Goal: Task Accomplishment & Management: Manage account settings

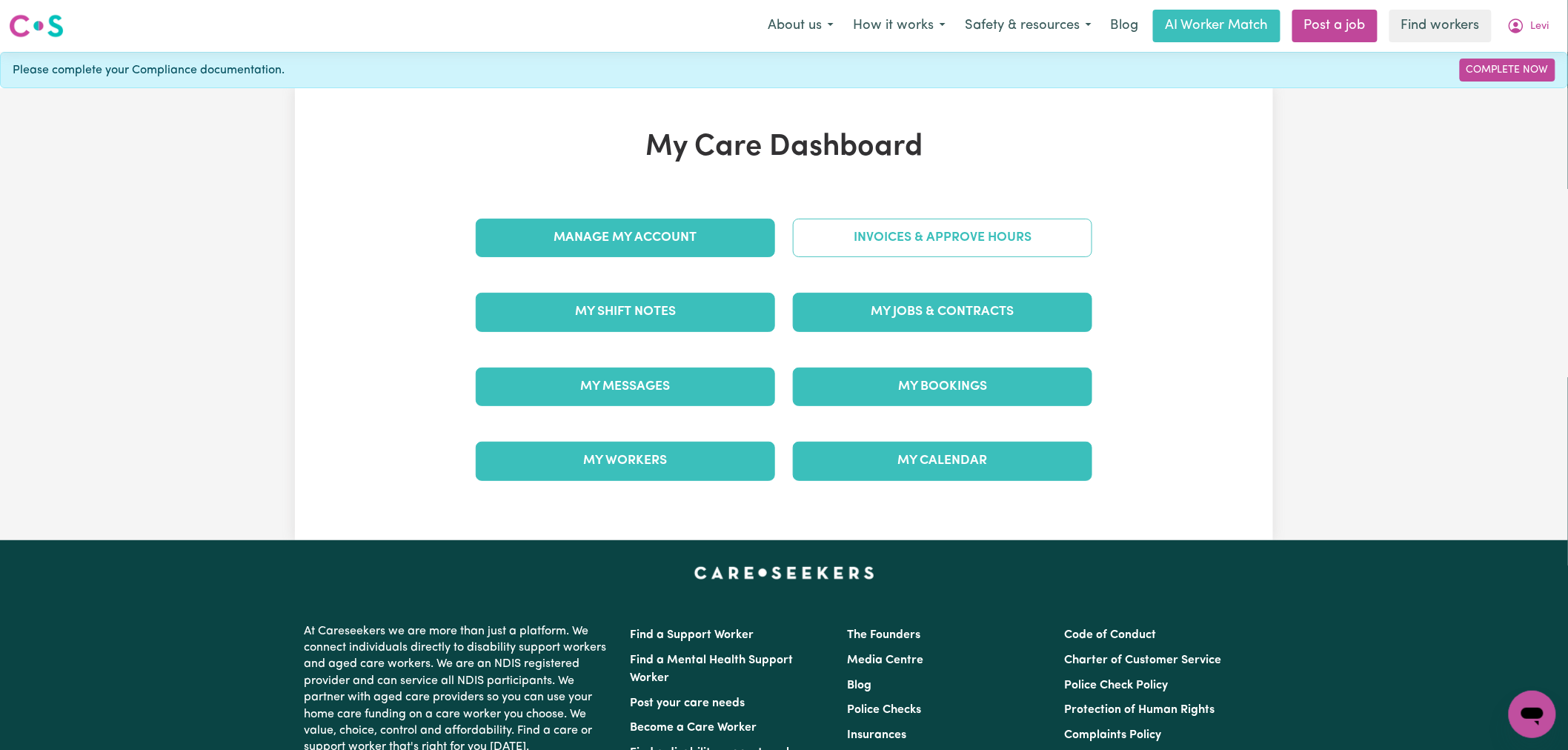
click at [872, 257] on link "Invoices & Approve Hours" at bounding box center [943, 237] width 299 height 38
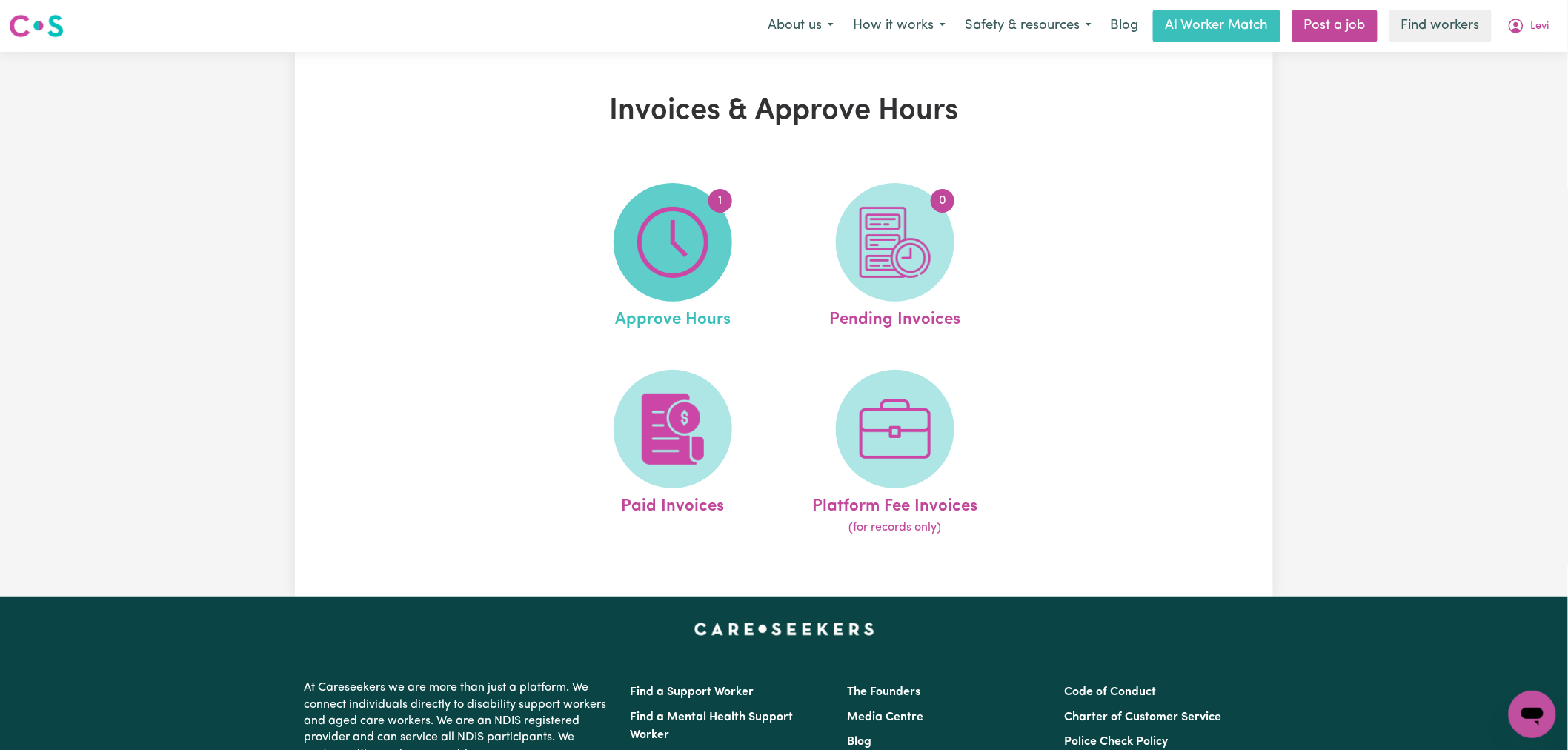
click at [705, 258] on img at bounding box center [672, 242] width 71 height 71
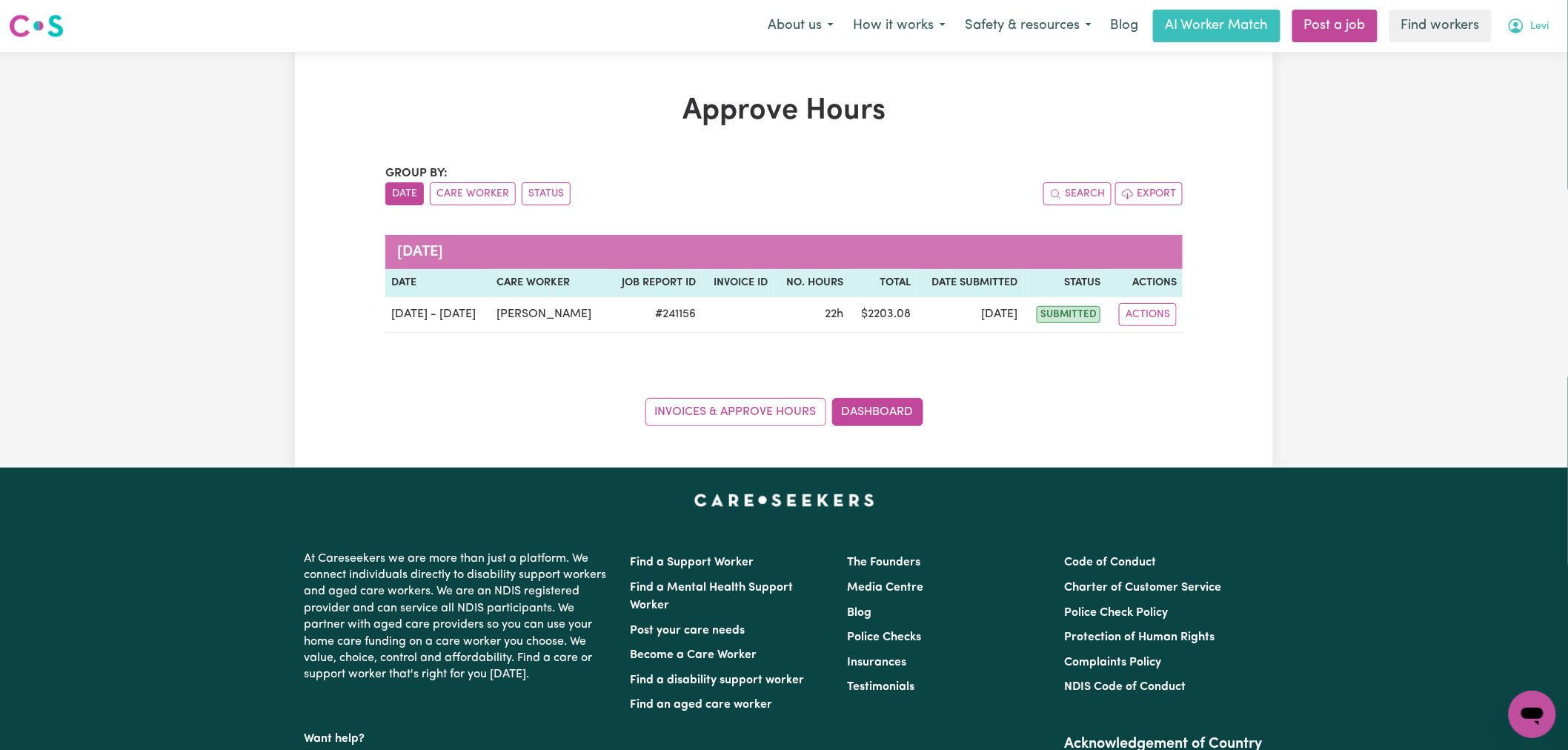
click at [1552, 34] on button "Levi" at bounding box center [1528, 26] width 62 height 31
click at [1546, 54] on link "My Dashboard" at bounding box center [1500, 58] width 117 height 28
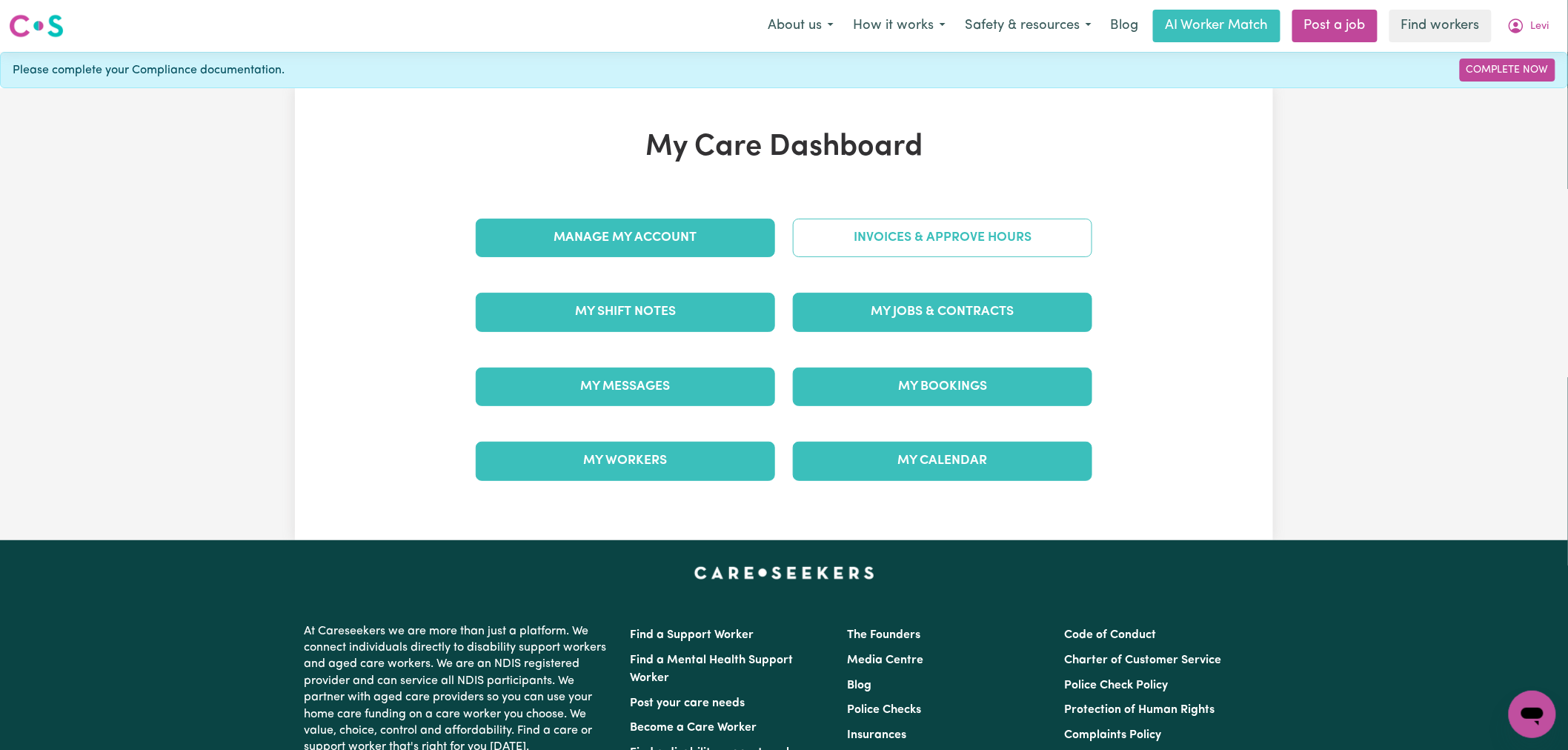
click at [989, 246] on link "Invoices & Approve Hours" at bounding box center [943, 237] width 299 height 38
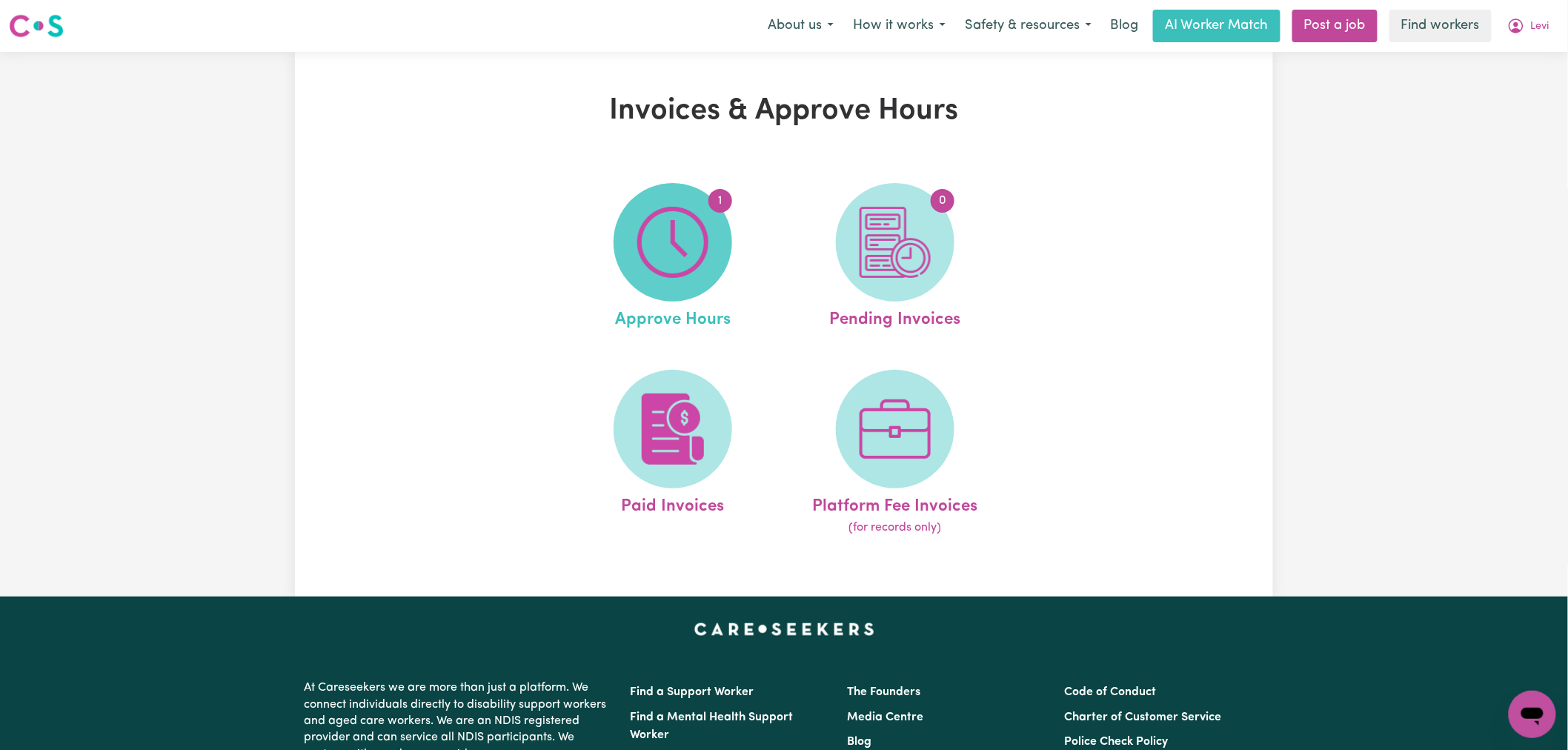
click at [716, 250] on span "1" at bounding box center [673, 242] width 118 height 118
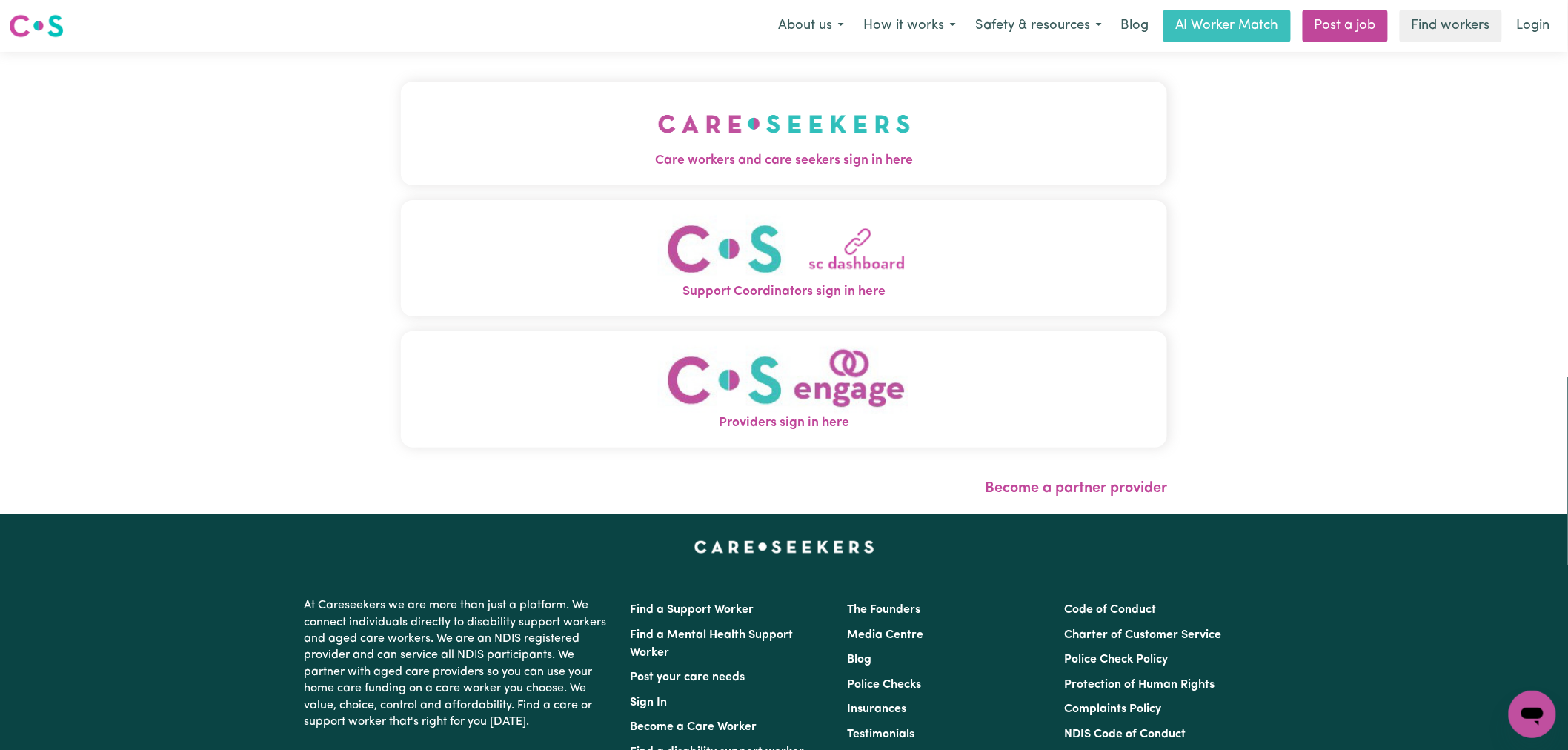
click at [658, 121] on img "Care workers and care seekers sign in here" at bounding box center [784, 124] width 253 height 55
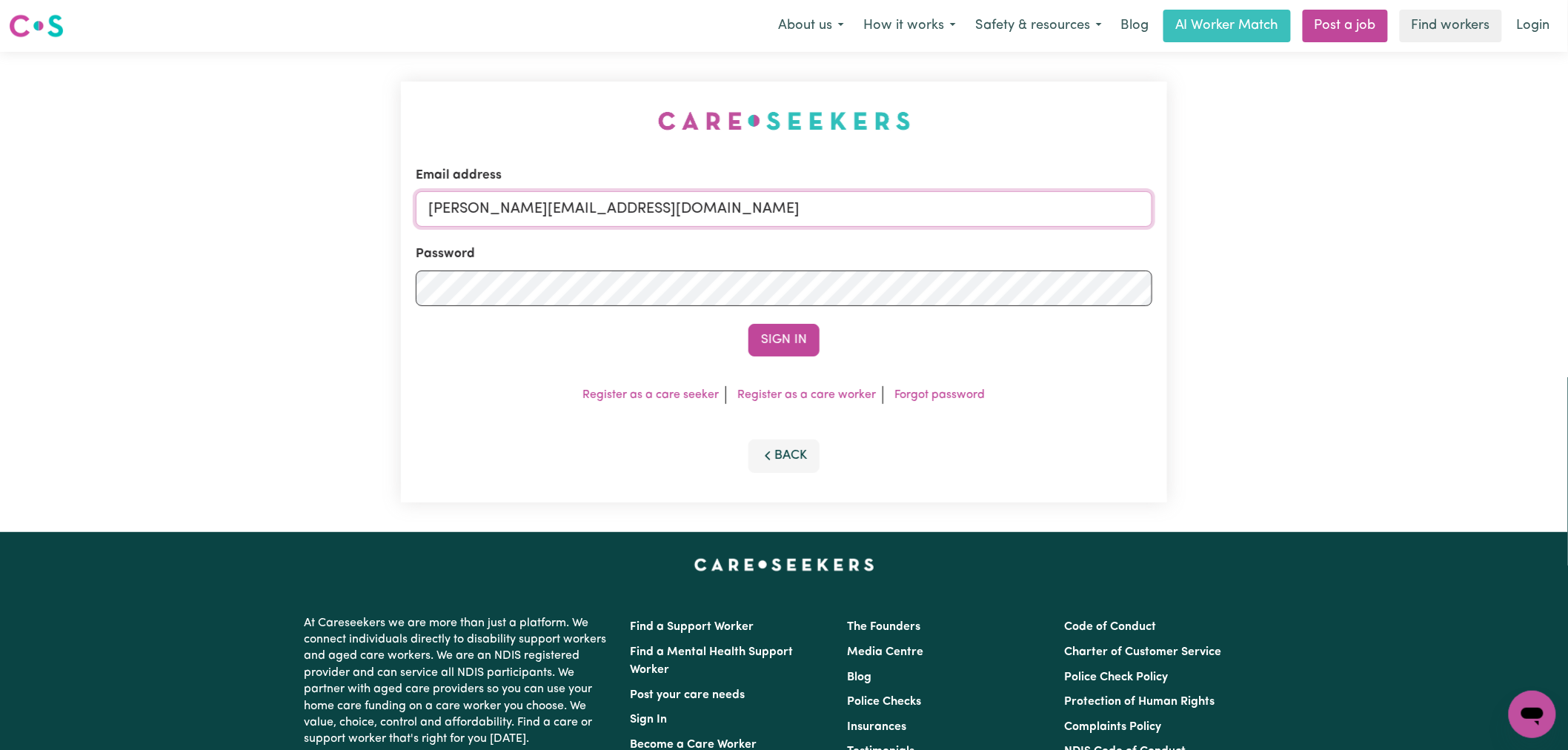
click at [687, 216] on input "[PERSON_NAME][EMAIL_ADDRESS][DOMAIN_NAME]" at bounding box center [784, 209] width 736 height 35
drag, startPoint x: 814, startPoint y: 205, endPoint x: 513, endPoint y: 201, distance: 301.0
click at [505, 202] on input "[EMAIL_ADDRESS][DOMAIN_NAME]" at bounding box center [784, 209] width 736 height 35
type input "[EMAIL_ADDRESS][PERSON_NAME][DOMAIN_NAME]"
click at [748, 324] on button "Sign In" at bounding box center [784, 340] width 71 height 33
